Goal: Ask a question: Seek information or help from site administrators or community

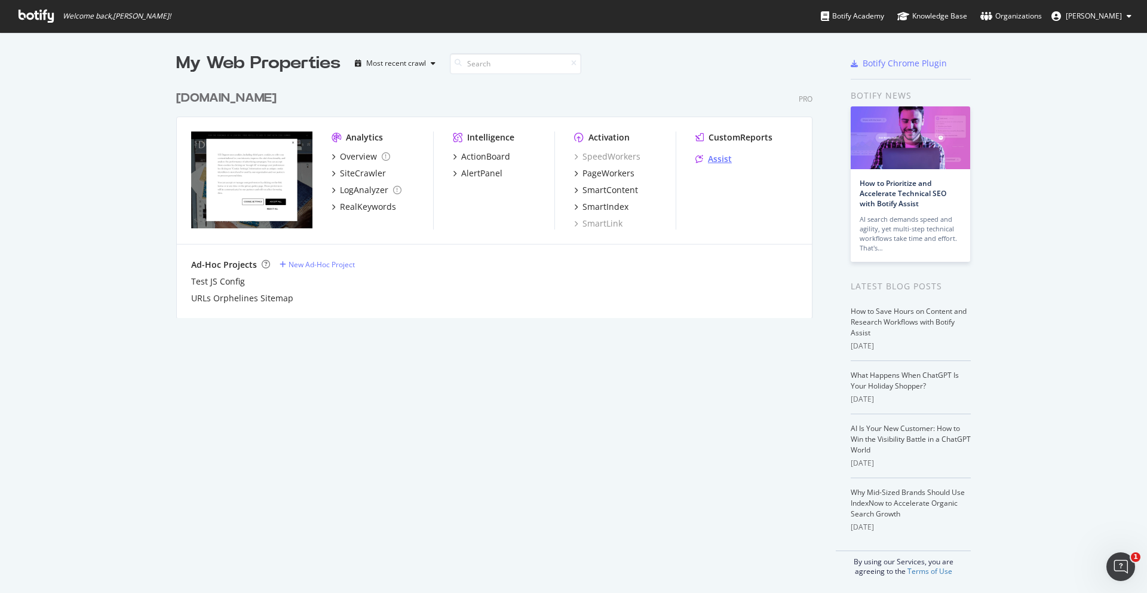
click at [705, 158] on div "Assist" at bounding box center [714, 159] width 36 height 12
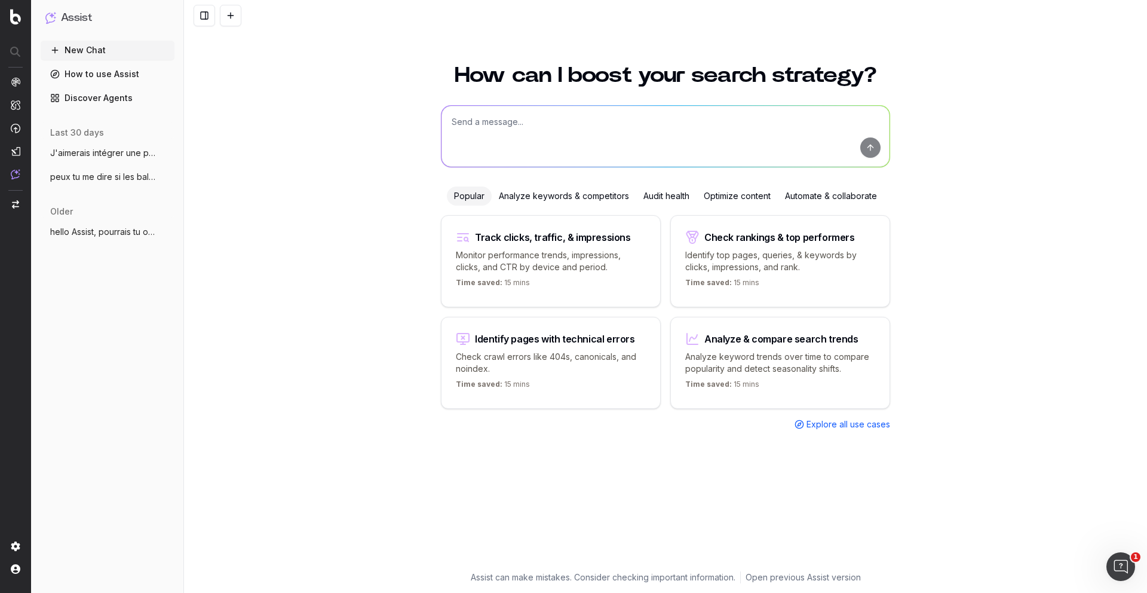
click at [573, 114] on textarea at bounding box center [666, 136] width 448 height 61
type textarea "b"
paste textarea "[URL][DOMAIN_NAME]"
type textarea "donne moi le trafic mensuel de cette page : [URL][DOMAIN_NAME]"
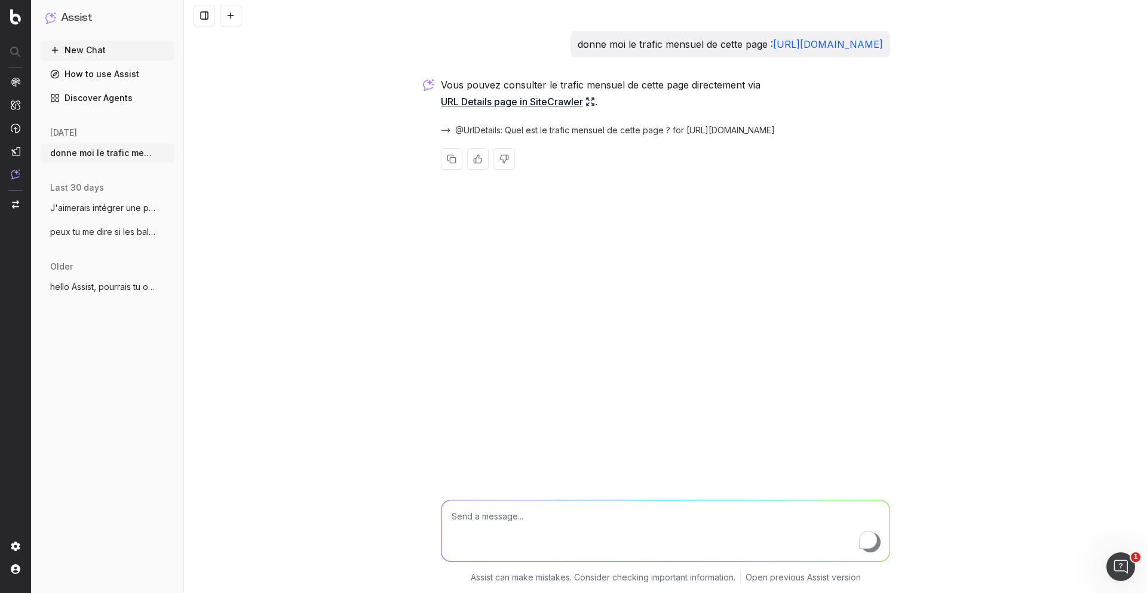
click at [523, 110] on link "URL Details page in SiteCrawler" at bounding box center [518, 101] width 154 height 17
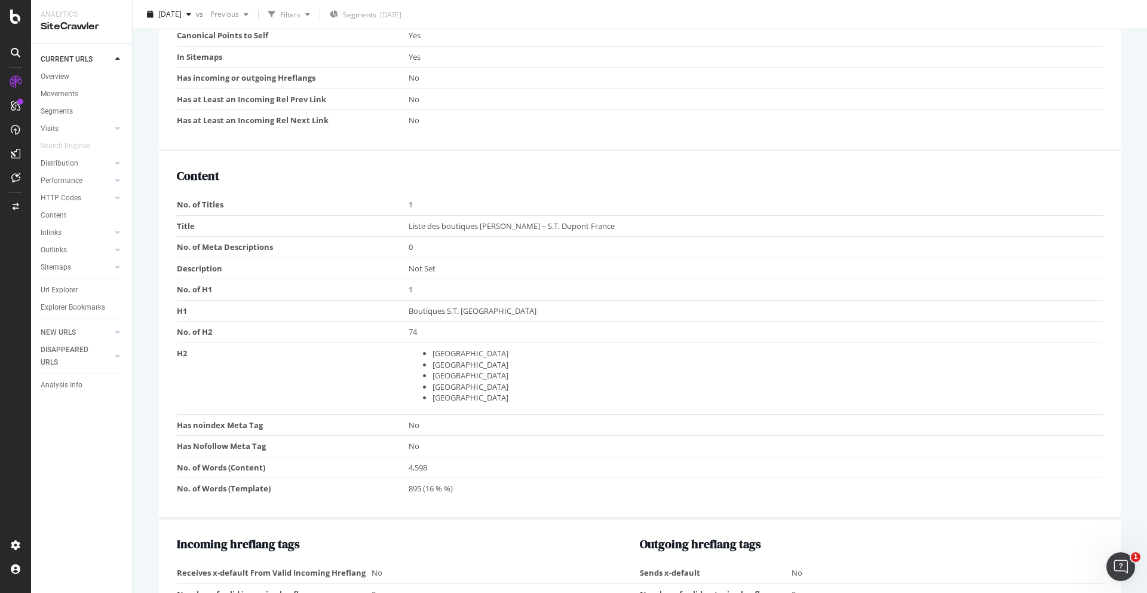
scroll to position [268, 0]
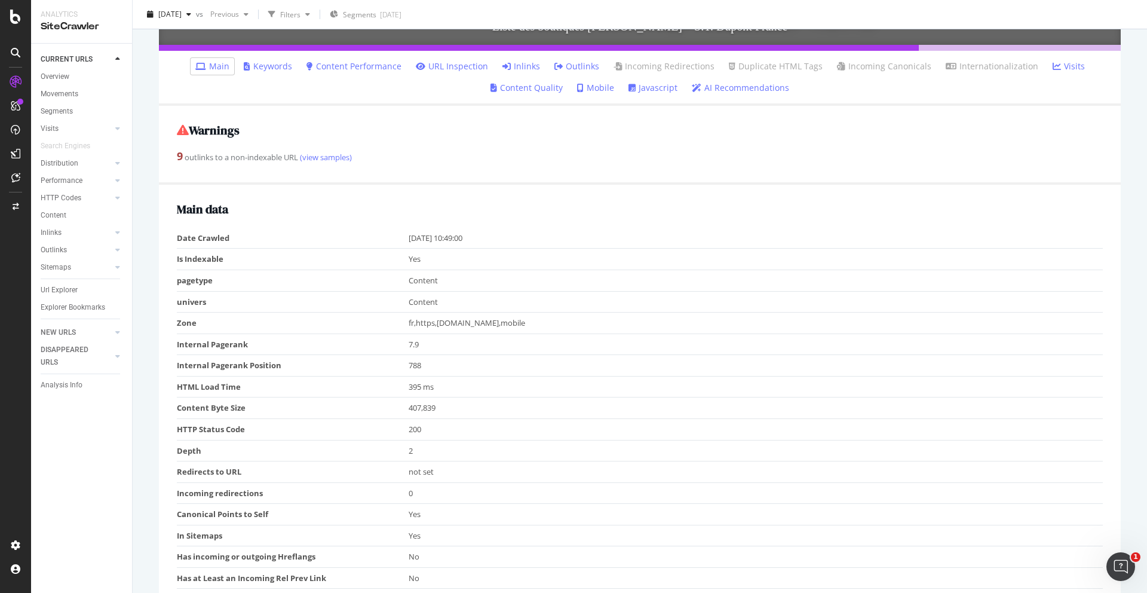
click at [1064, 68] on link "Visits" at bounding box center [1069, 66] width 32 height 12
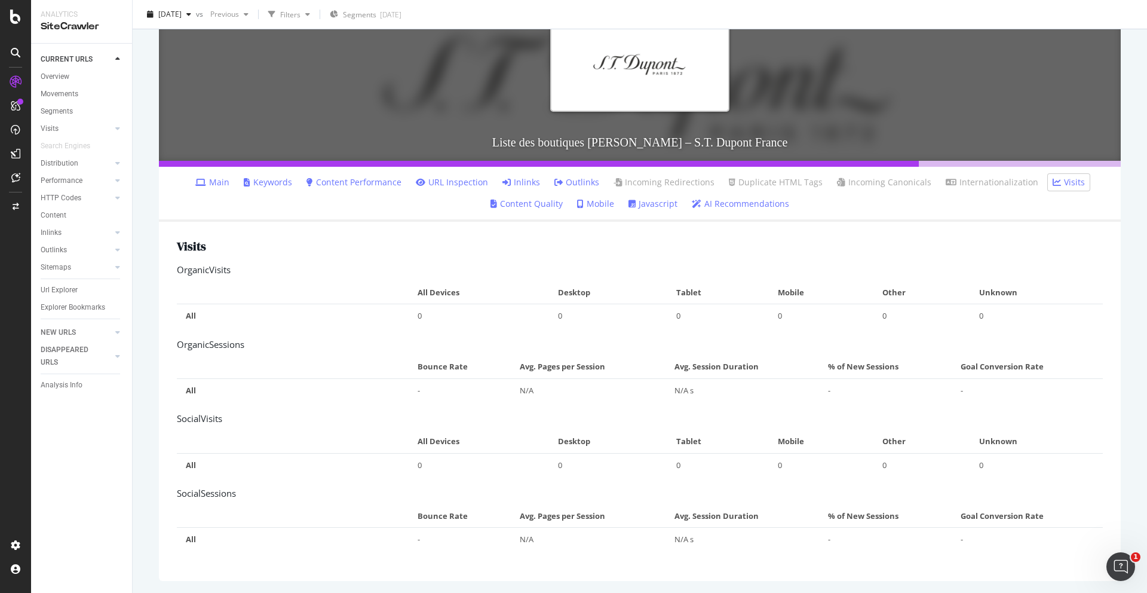
scroll to position [152, 0]
